Goal: Check status: Check status

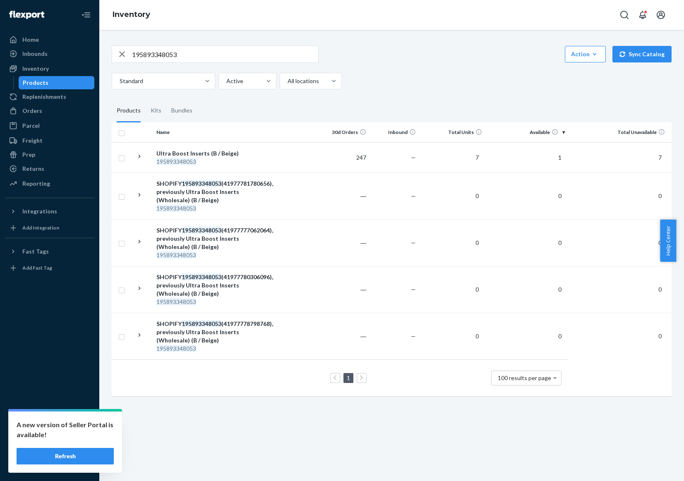
click at [184, 110] on div "Bundles" at bounding box center [181, 110] width 21 height 23
click at [166, 99] on input "Bundles" at bounding box center [166, 99] width 0 height 0
click at [218, 56] on input "195893348053" at bounding box center [225, 54] width 186 height 17
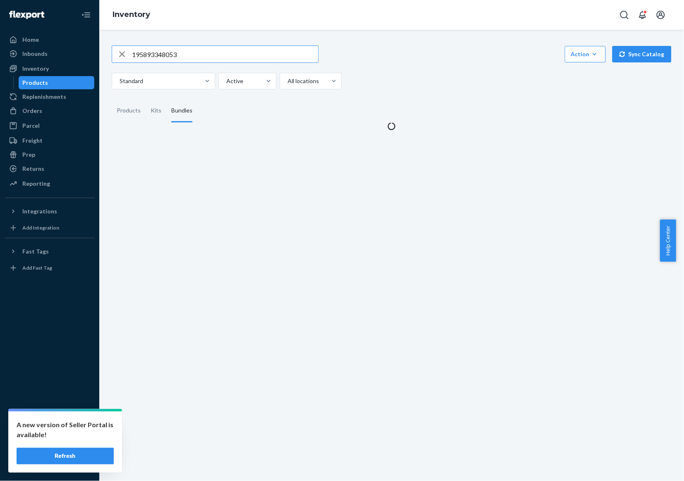
paste input "BRIDAL-UB-IL-SAND-F"
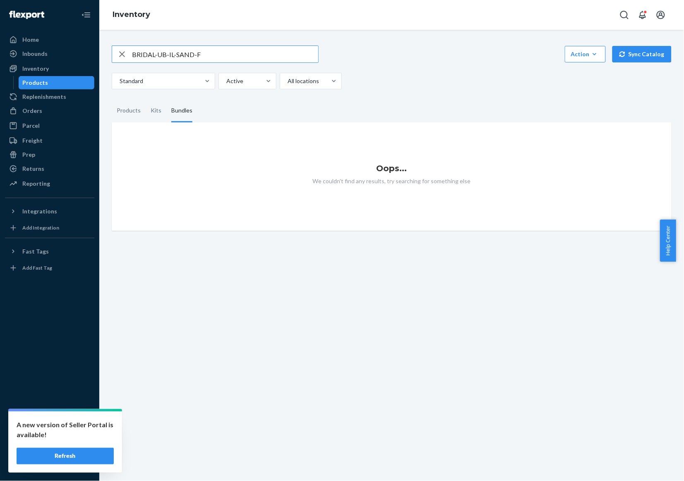
type input "BRIDAL-UB-IL-SAND-F"
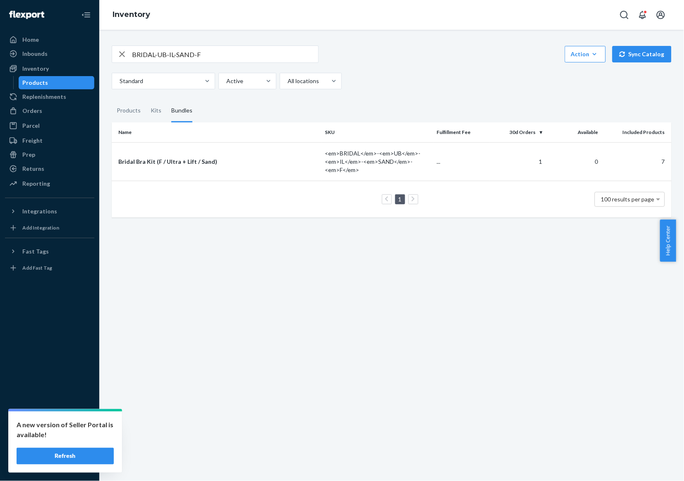
click at [141, 161] on div "Bridal Bra Kit (F / Ultra + Lift / Sand)" at bounding box center [218, 162] width 200 height 8
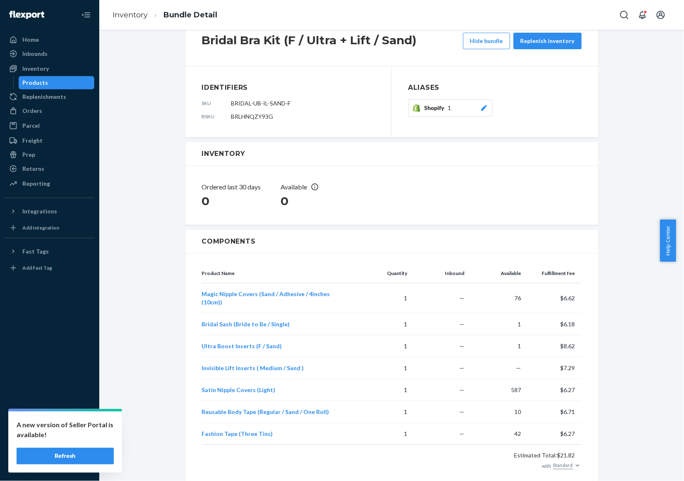
scroll to position [52, 0]
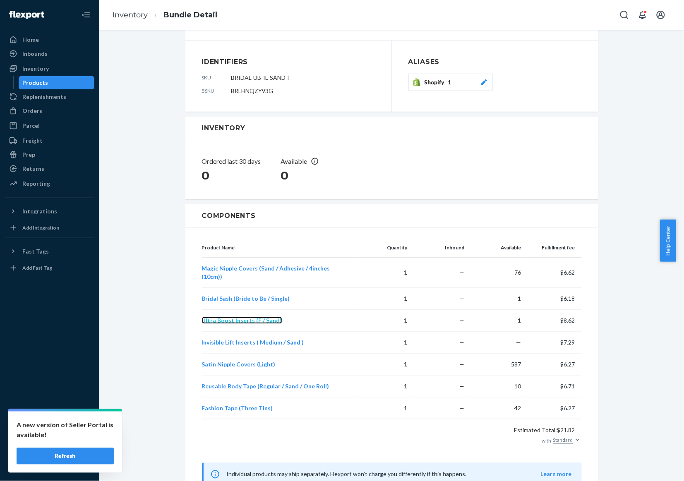
click at [267, 317] on span "Ultra Boost Inserts (F / Sand)" at bounding box center [242, 320] width 80 height 7
click at [240, 339] on td "Invisible Lift Inserts ( Medium / Sand )" at bounding box center [278, 343] width 152 height 22
click at [243, 339] on span "Invisible Lift Inserts ( Medium / Sand )" at bounding box center [253, 342] width 102 height 7
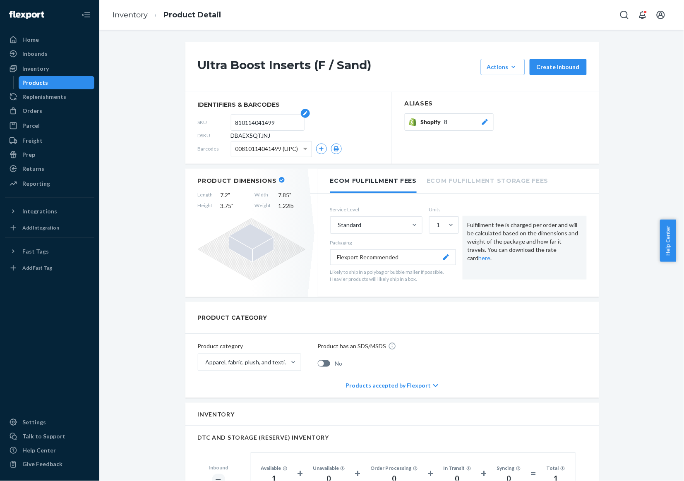
click at [254, 122] on input "810114041499" at bounding box center [267, 123] width 65 height 16
click at [264, 123] on input "195893758739" at bounding box center [267, 123] width 65 height 16
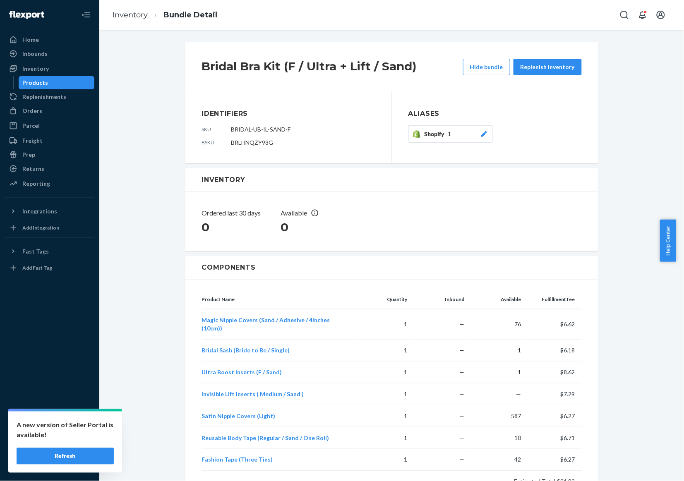
scroll to position [52, 0]
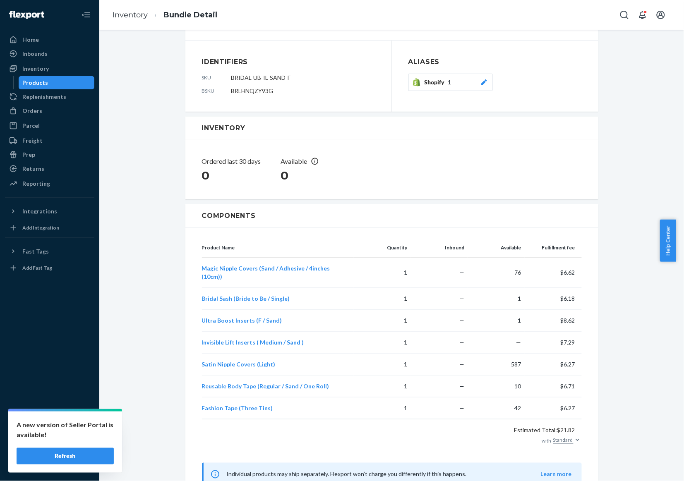
click at [143, 23] on ol "Inventory Bundle Detail" at bounding box center [165, 15] width 118 height 24
click at [133, 22] on ol "Inventory Bundle Detail" at bounding box center [165, 15] width 118 height 24
click at [133, 12] on link "Inventory" at bounding box center [130, 14] width 35 height 9
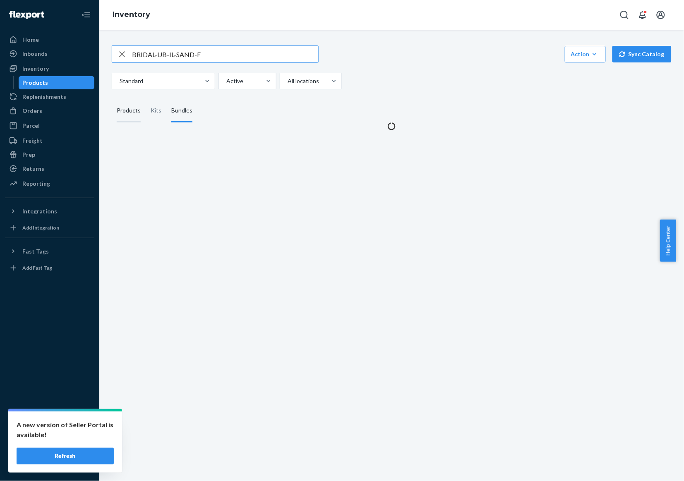
click at [134, 108] on div "Products" at bounding box center [129, 110] width 24 height 23
click at [112, 99] on input "Products" at bounding box center [112, 99] width 0 height 0
click at [172, 59] on input "BRIDAL-UB-IL-SAND-F" at bounding box center [225, 54] width 186 height 17
paste input "810114043882"
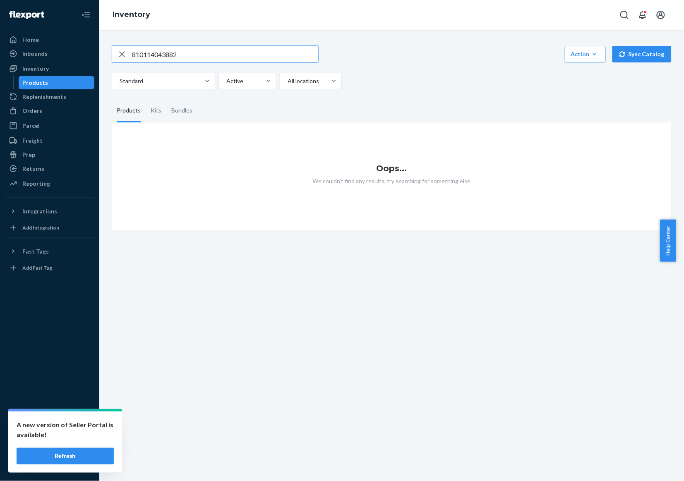
type input "810114043882"
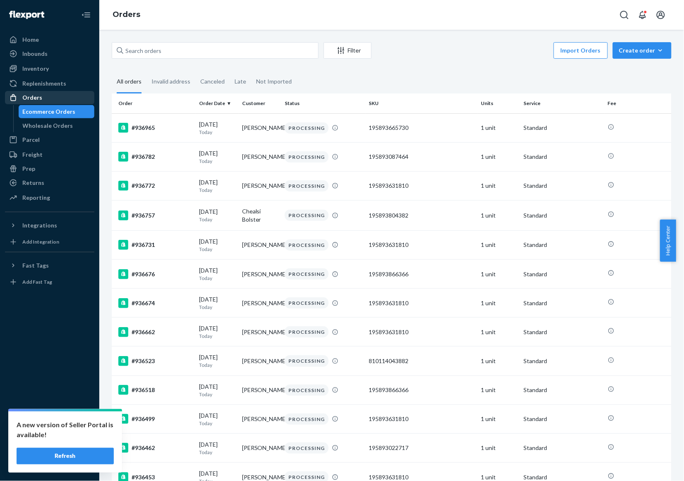
click at [34, 98] on div "Orders" at bounding box center [32, 97] width 20 height 8
click at [345, 50] on div "Filter" at bounding box center [347, 50] width 47 height 8
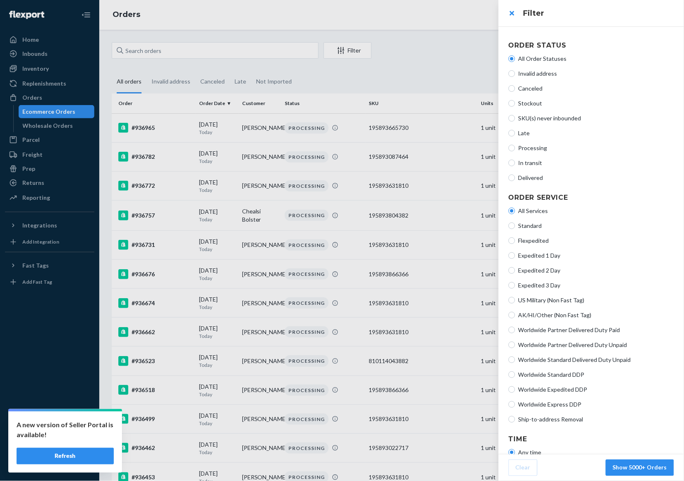
click at [537, 149] on span "Processing" at bounding box center [596, 148] width 156 height 8
click at [515, 149] on input "Processing" at bounding box center [511, 148] width 7 height 7
radio input "true"
radio input "false"
click at [537, 228] on span "Standard" at bounding box center [596, 226] width 156 height 8
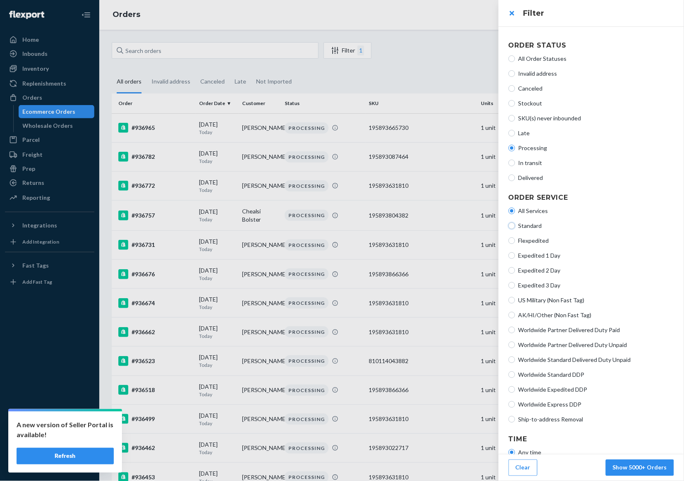
click at [515, 228] on input "Standard" at bounding box center [511, 226] width 7 height 7
radio input "true"
radio input "false"
click at [634, 470] on button "Show 5000+ Orders" at bounding box center [640, 468] width 68 height 17
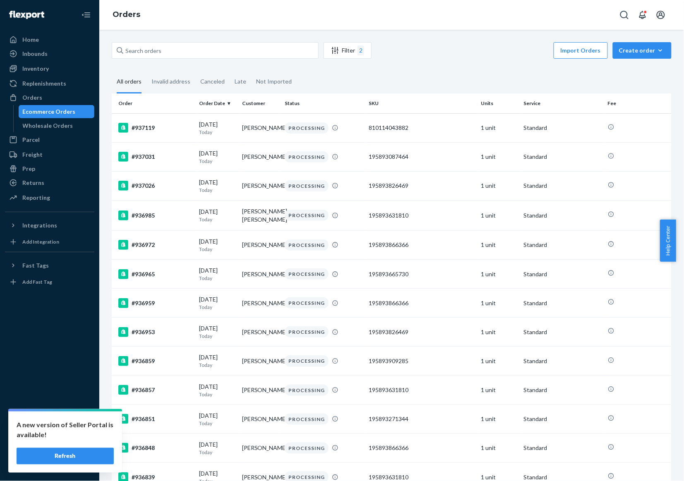
click at [104, 452] on button "Refresh" at bounding box center [65, 456] width 97 height 17
